Goal: Task Accomplishment & Management: Manage account settings

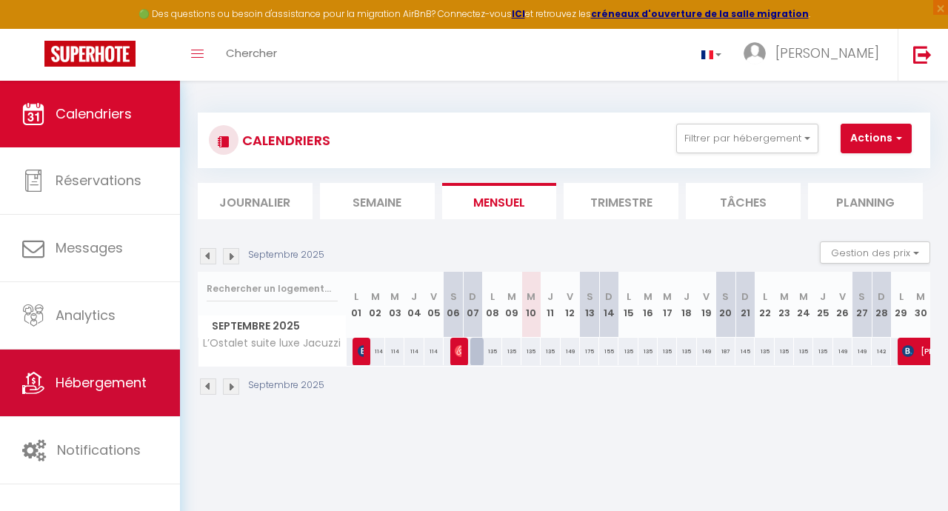
click at [109, 379] on span "Hébergement" at bounding box center [101, 382] width 91 height 19
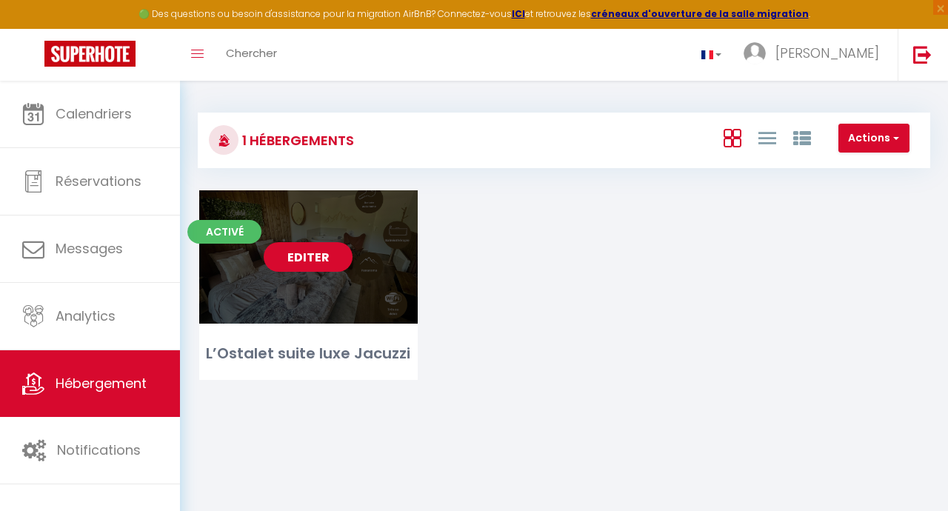
click at [317, 261] on link "Editer" at bounding box center [308, 257] width 89 height 30
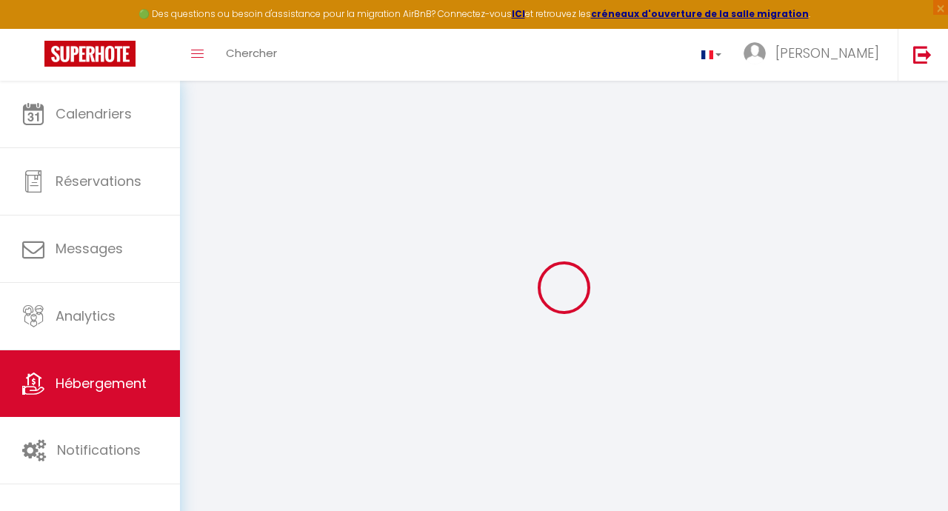
select select
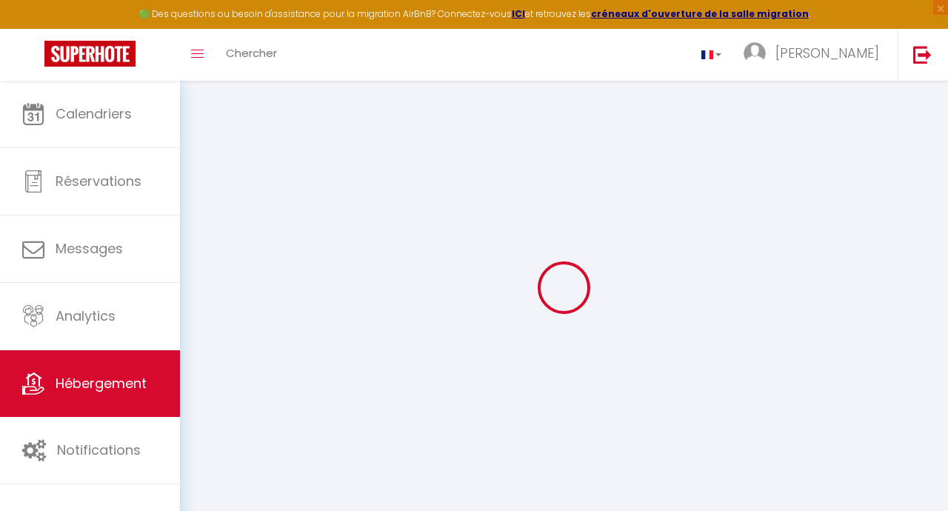
select select
checkbox input "true"
checkbox input "false"
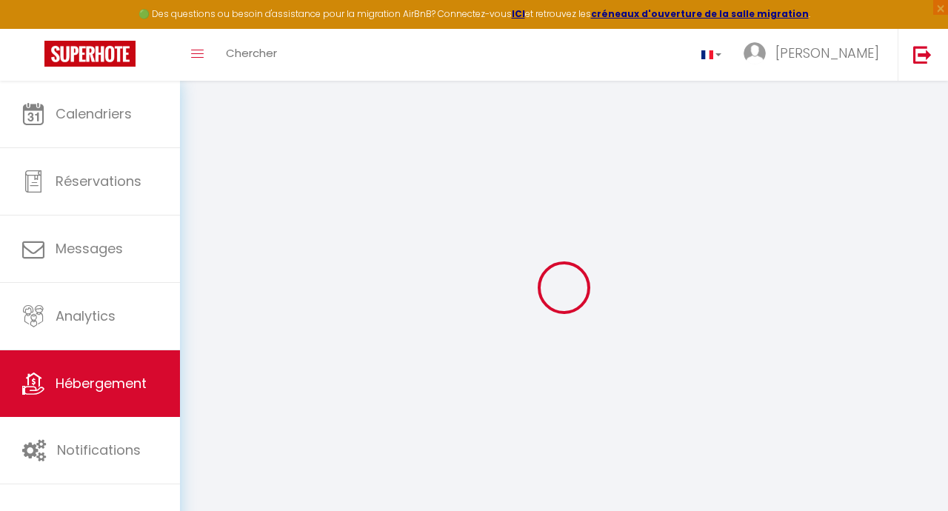
select select
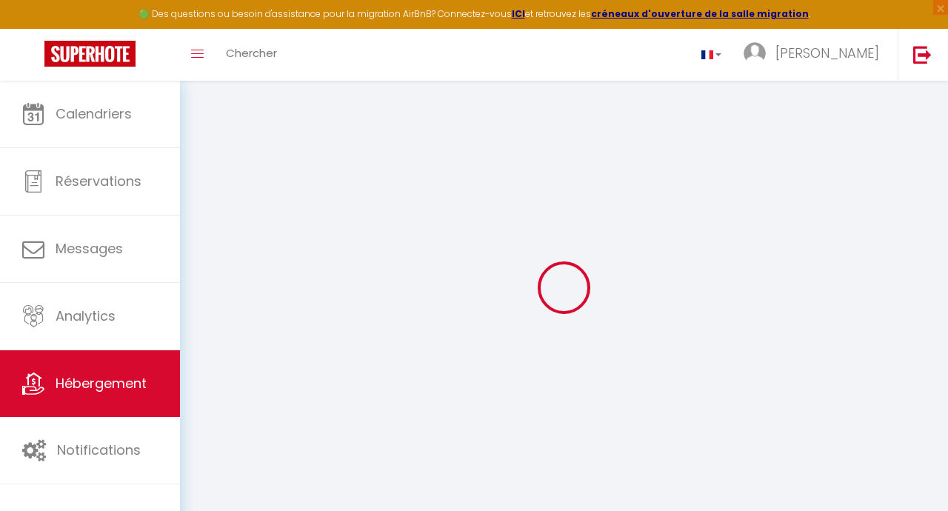
select select
checkbox input "true"
checkbox input "false"
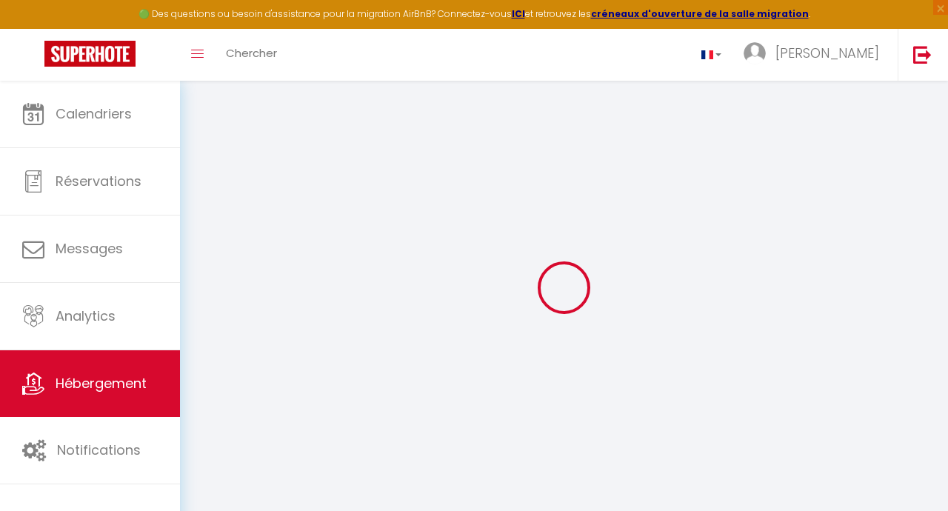
select select
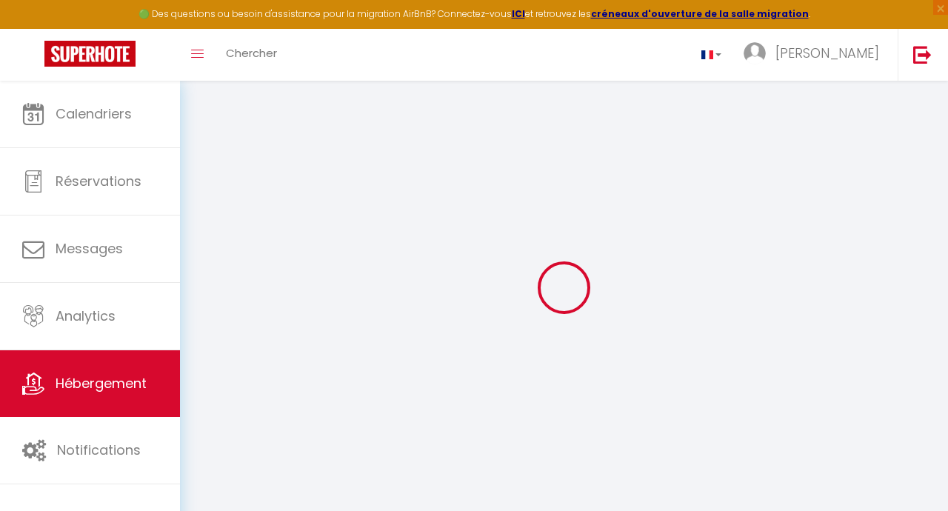
select select
checkbox input "true"
checkbox input "false"
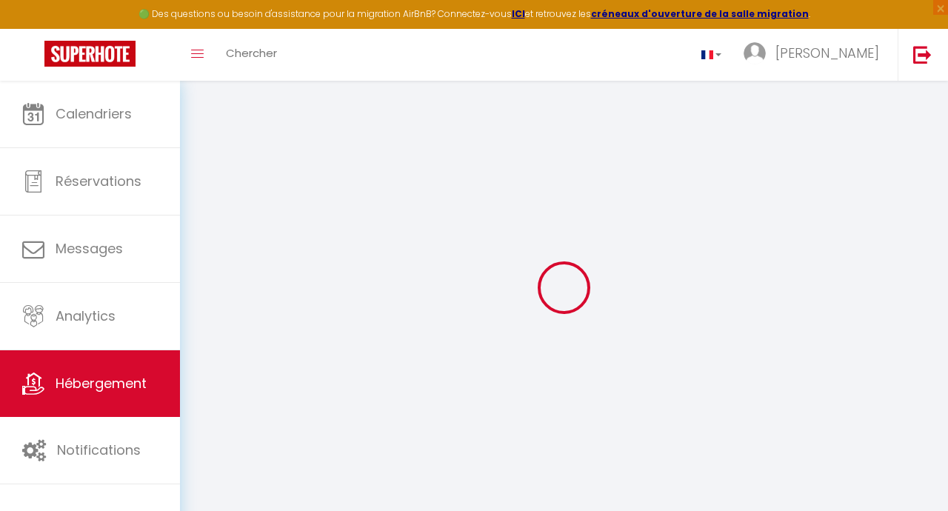
select select
checkbox input "true"
checkbox input "false"
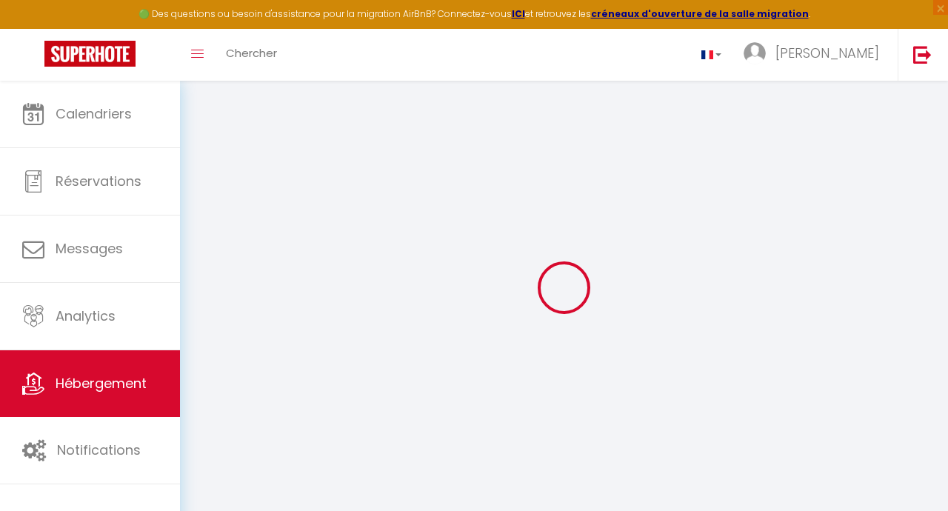
select select "16:00"
select select
select select "11:00"
select select "30"
select select "120"
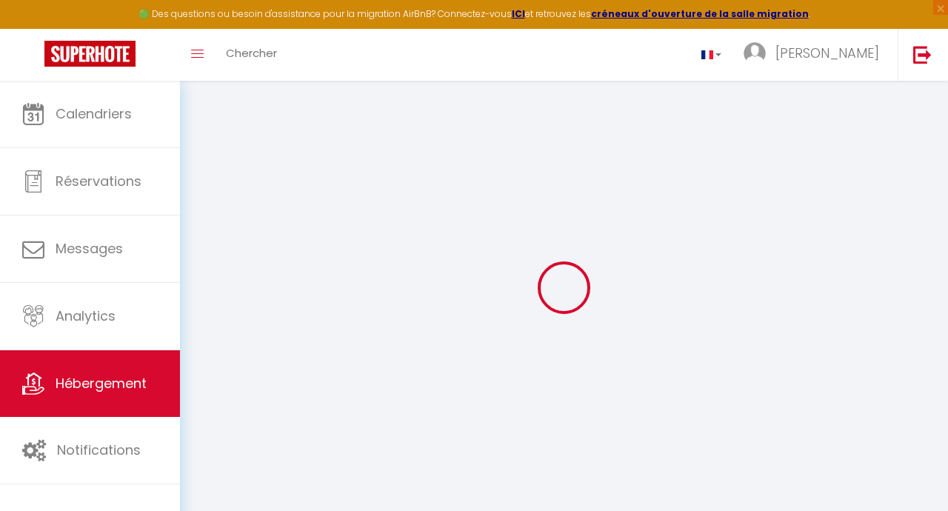
select select
checkbox input "true"
checkbox input "false"
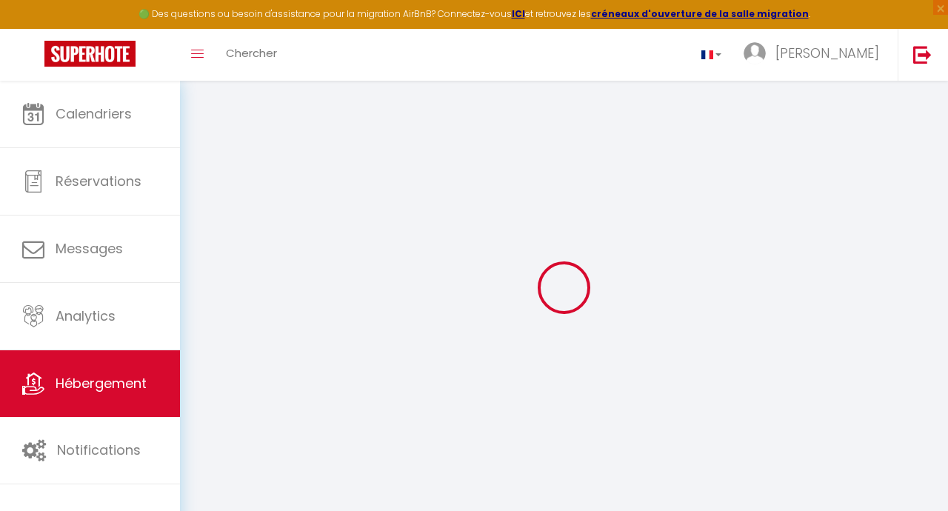
checkbox input "false"
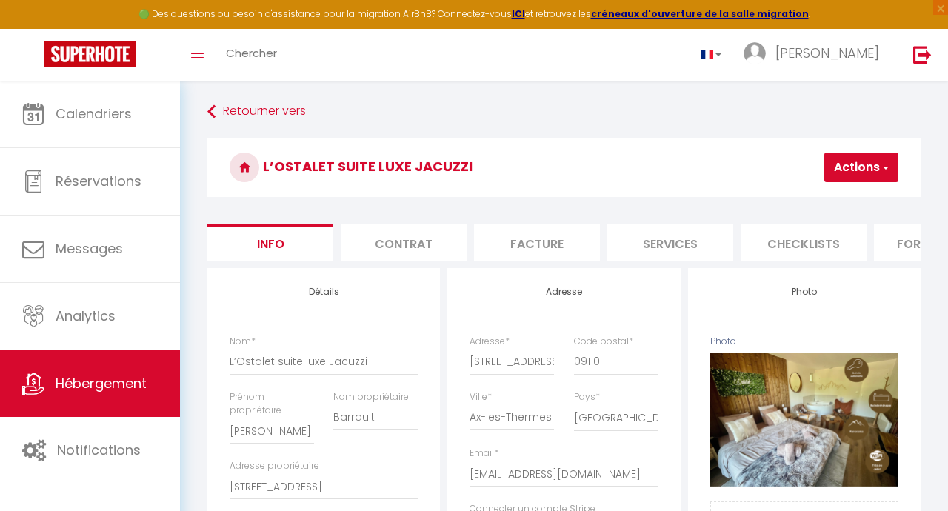
click at [654, 244] on li "Services" at bounding box center [670, 242] width 126 height 36
select select
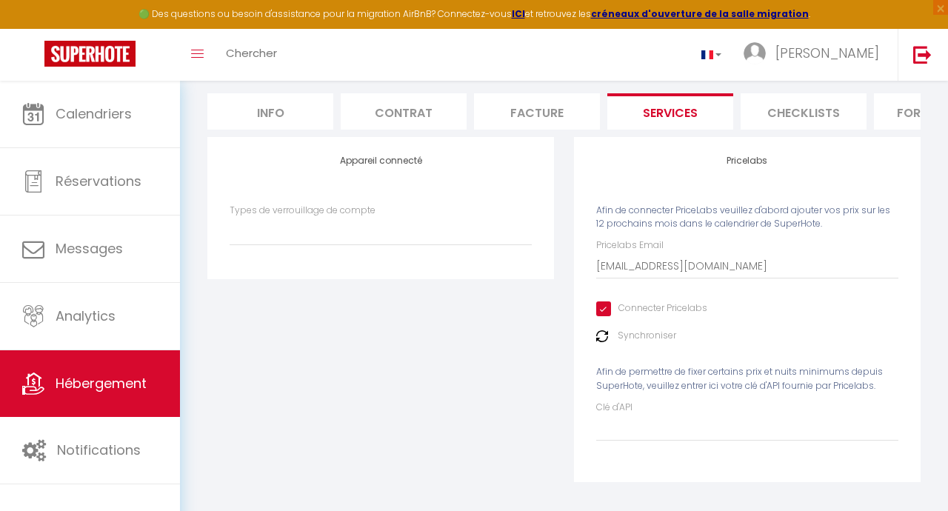
scroll to position [150, 0]
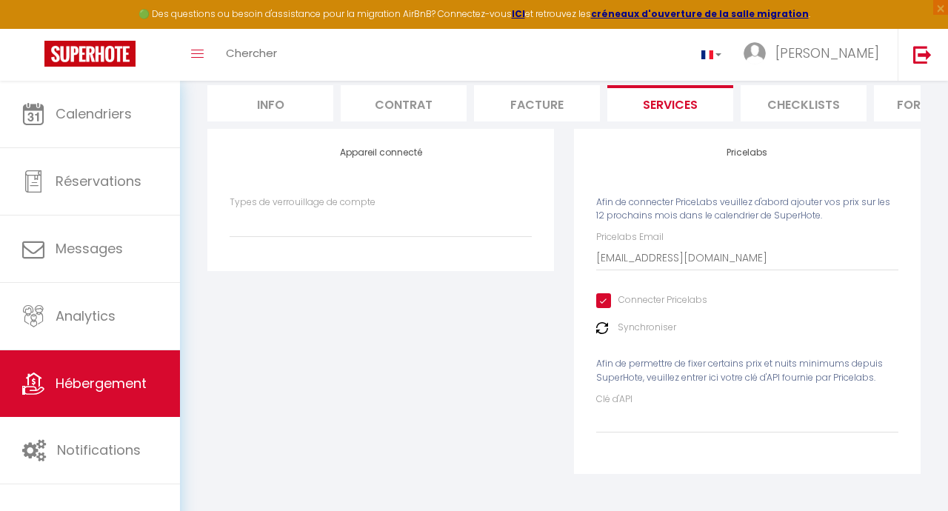
click at [601, 330] on img at bounding box center [602, 328] width 12 height 12
click at [604, 327] on img at bounding box center [602, 328] width 12 height 12
click at [603, 329] on img at bounding box center [602, 328] width 12 height 12
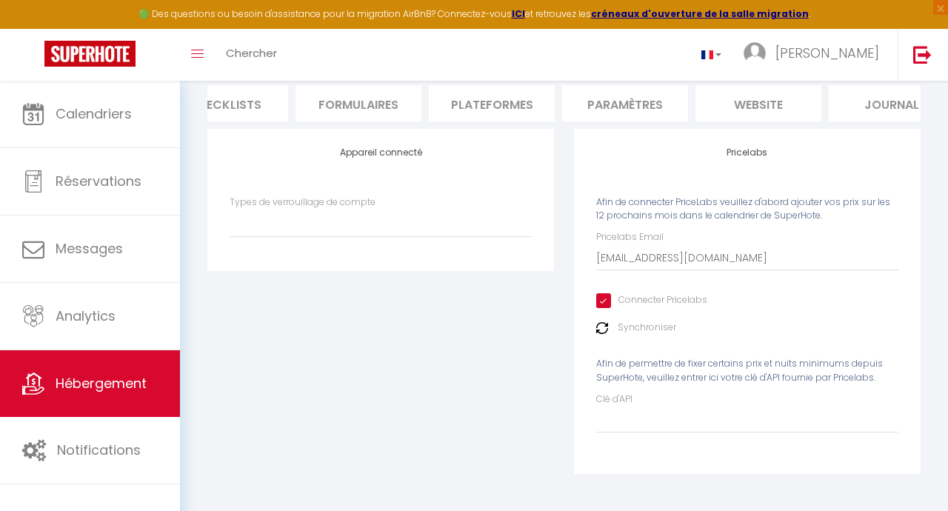
scroll to position [0, 593]
click at [752, 97] on li "website" at bounding box center [744, 103] width 126 height 36
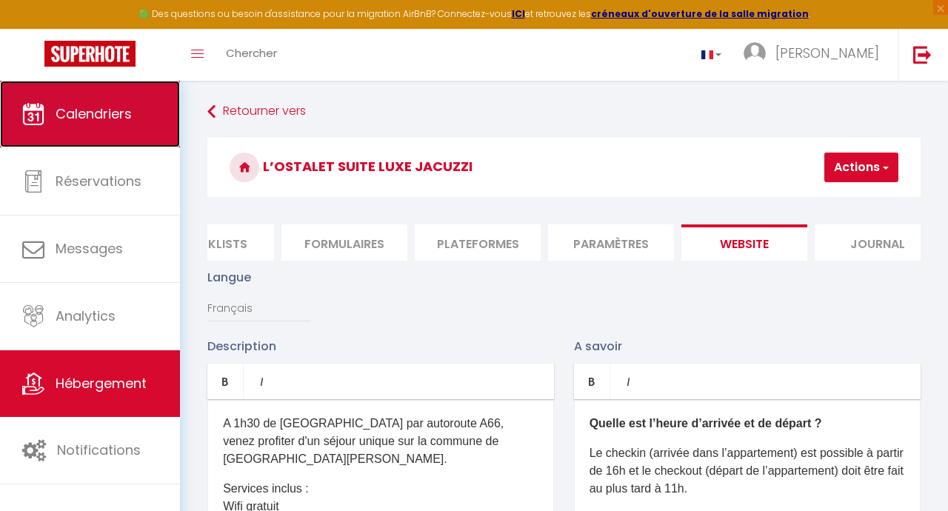
click at [133, 128] on link "Calendriers" at bounding box center [90, 114] width 180 height 67
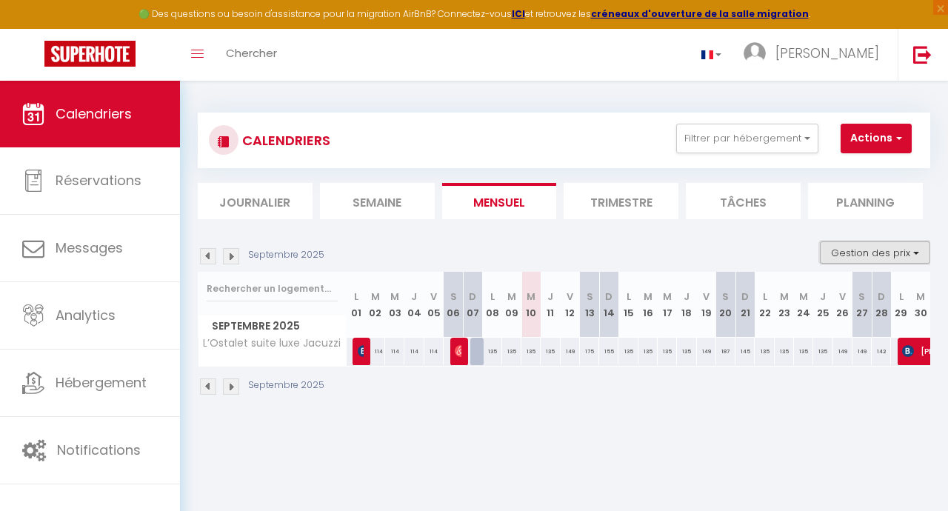
click at [913, 247] on button "Gestion des prix" at bounding box center [875, 252] width 110 height 22
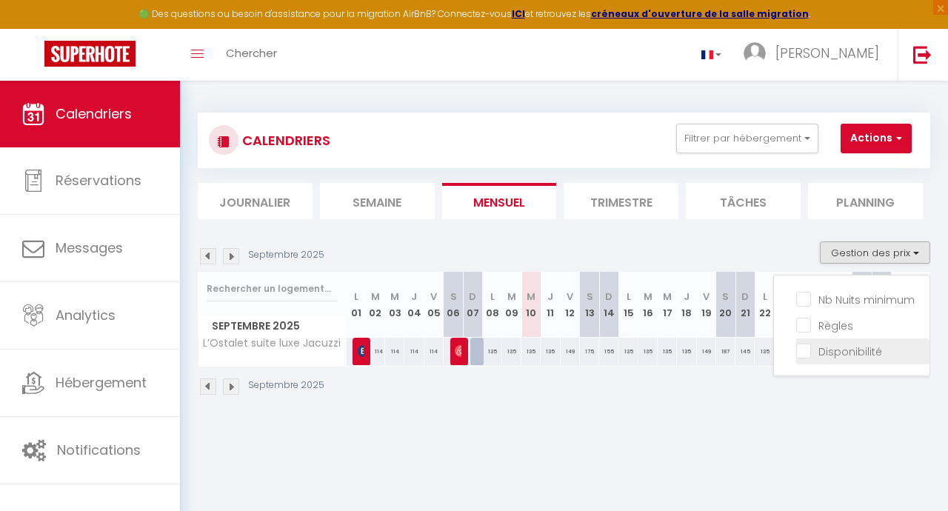
click at [812, 353] on input "Disponibilité" at bounding box center [862, 350] width 133 height 15
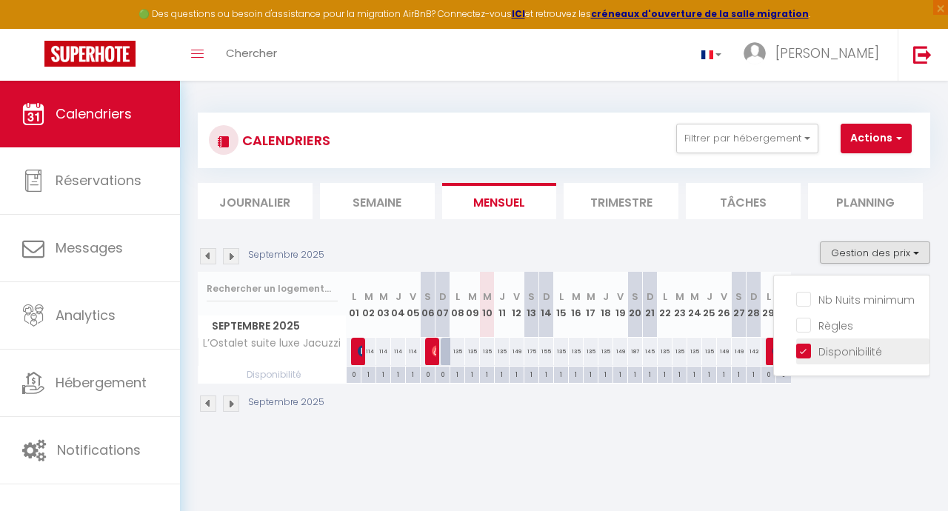
click at [813, 356] on input "Disponibilité" at bounding box center [862, 350] width 133 height 15
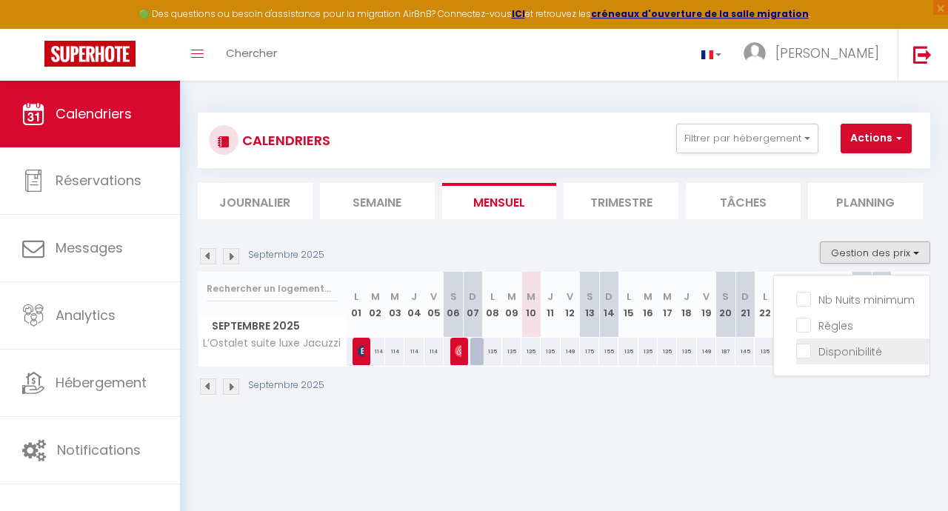
drag, startPoint x: 803, startPoint y: 354, endPoint x: 813, endPoint y: 356, distance: 9.9
click at [813, 356] on input "Disponibilité" at bounding box center [862, 350] width 133 height 15
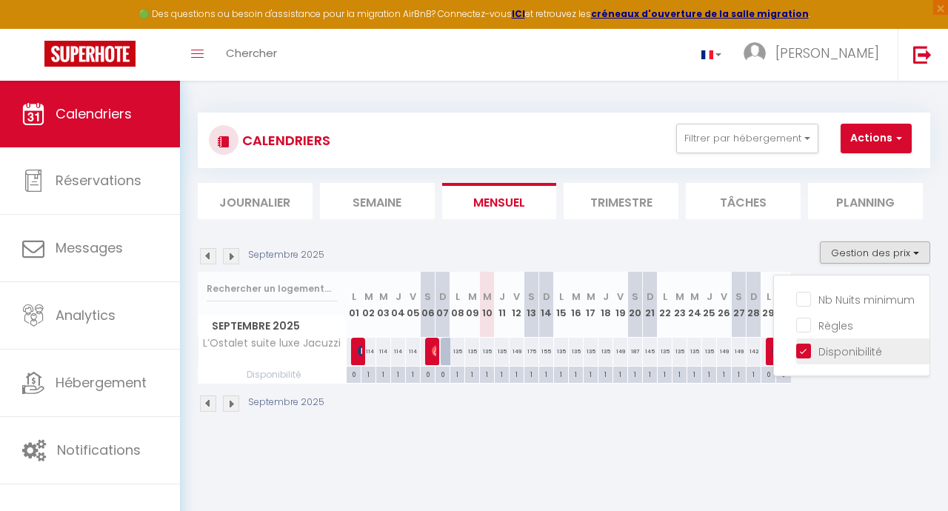
click at [798, 356] on input "Disponibilité" at bounding box center [862, 350] width 133 height 15
checkbox input "false"
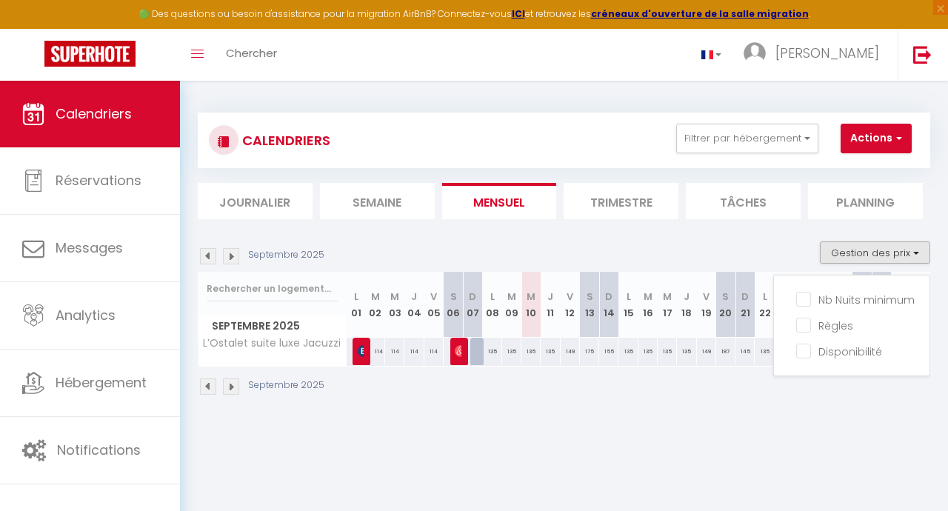
click at [864, 199] on li "Planning" at bounding box center [865, 201] width 115 height 36
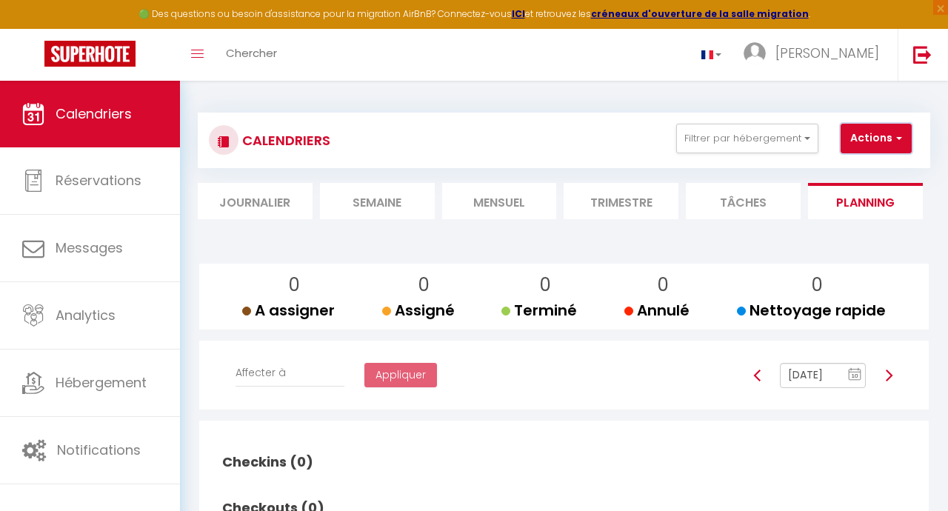
click at [852, 134] on button "Actions" at bounding box center [876, 139] width 71 height 30
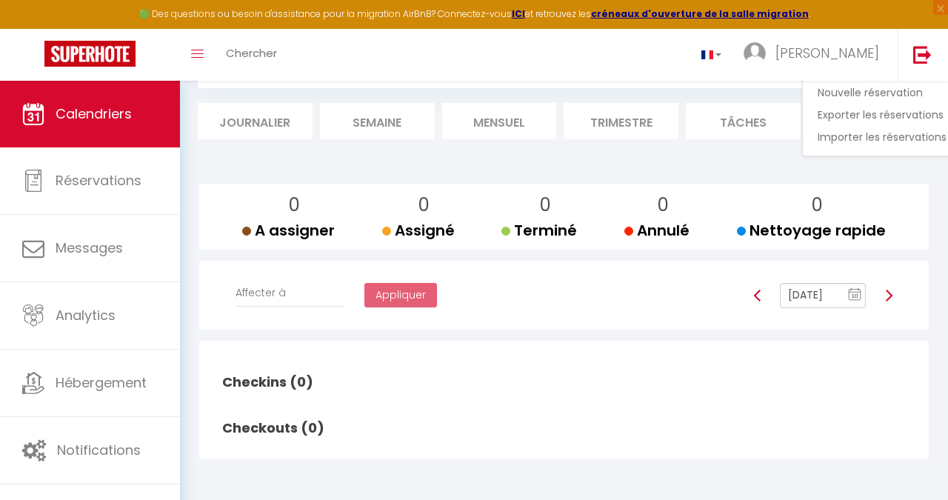
scroll to position [92, 0]
